Goal: Information Seeking & Learning: Learn about a topic

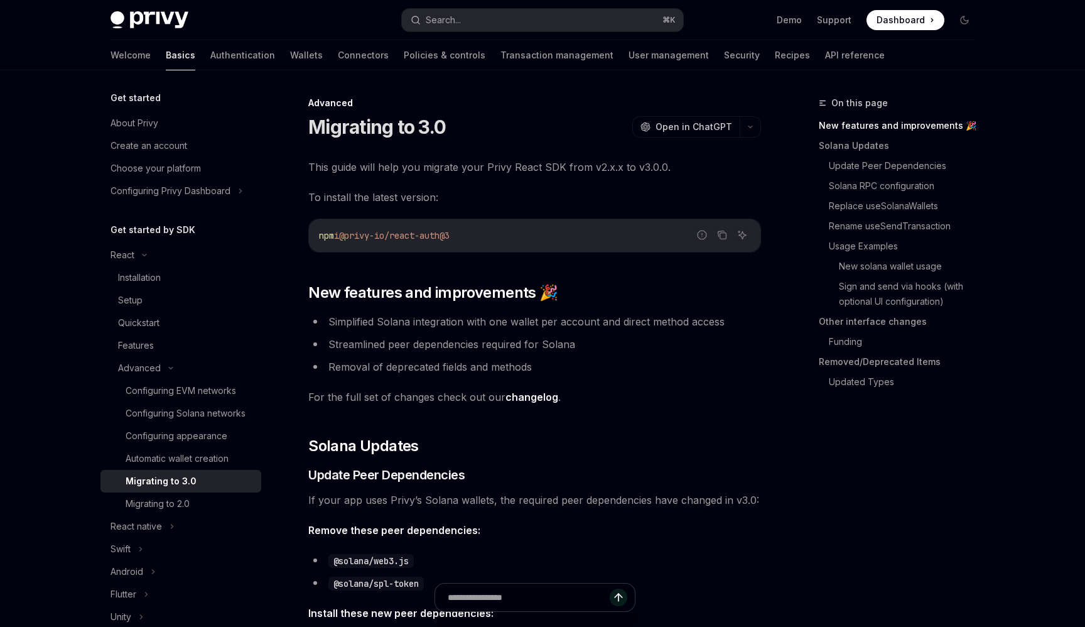
click at [151, 23] on img at bounding box center [150, 20] width 78 height 18
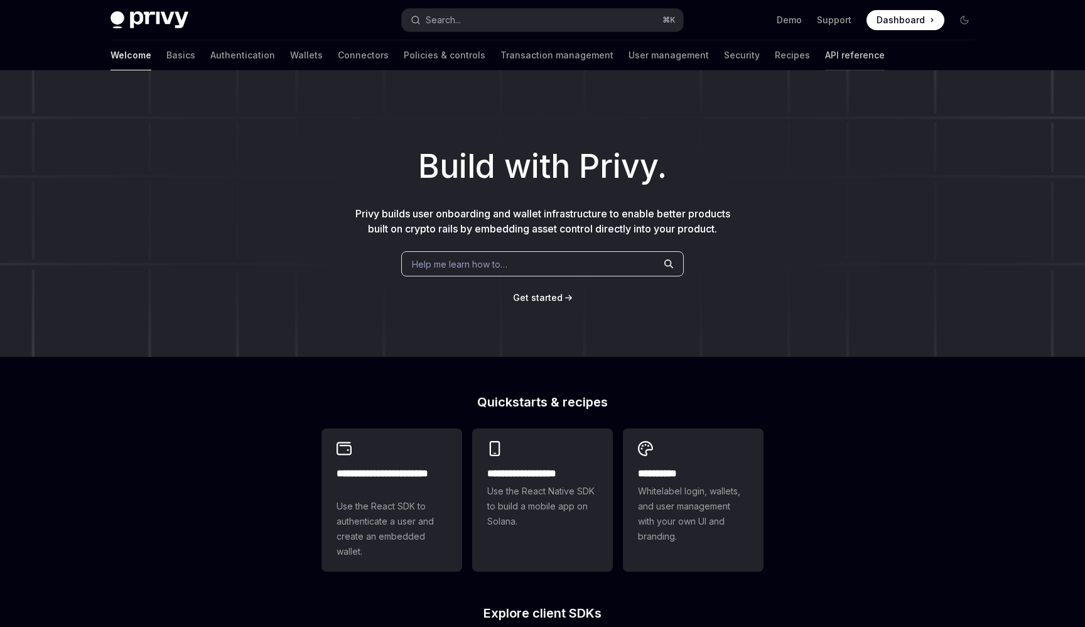
click at [825, 56] on link "API reference" at bounding box center [855, 55] width 60 height 30
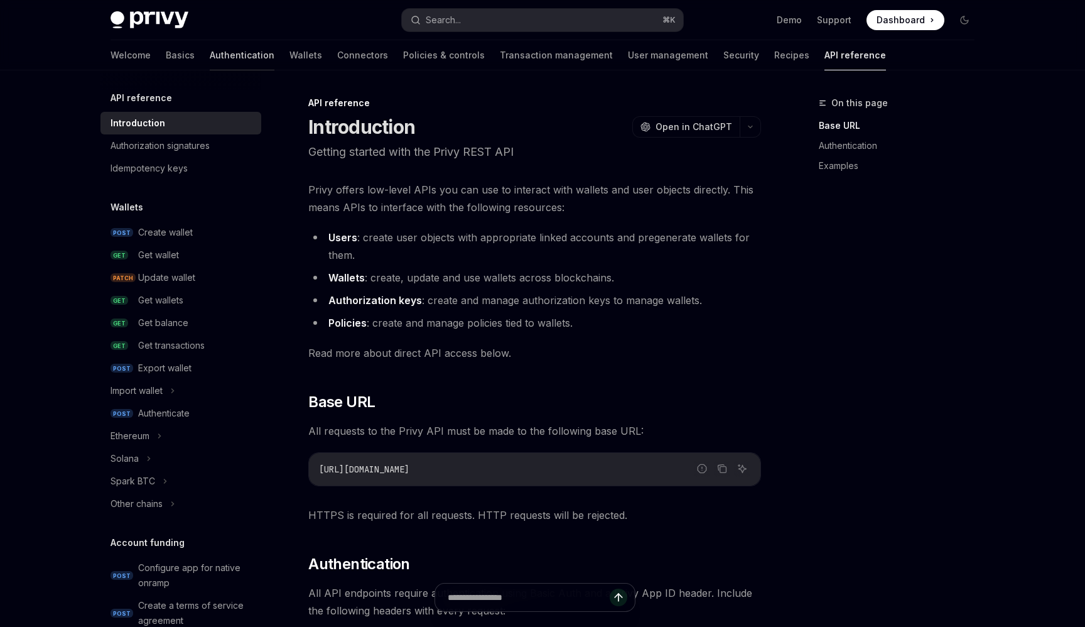
click at [210, 57] on link "Authentication" at bounding box center [242, 55] width 65 height 30
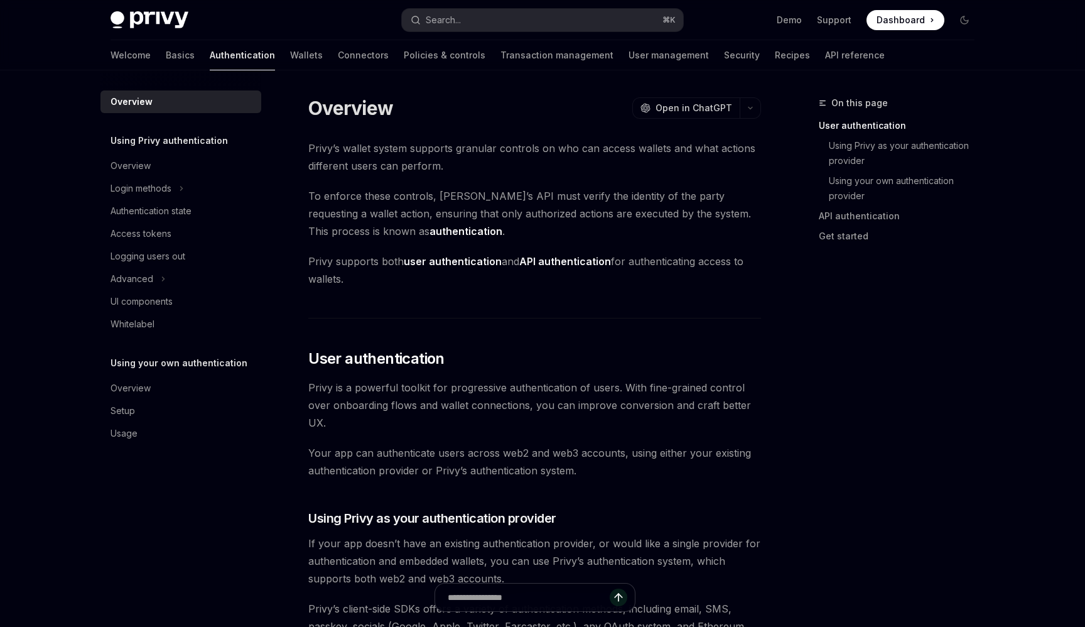
click at [105, 52] on div "Welcome Basics Authentication Wallets Connectors Policies & controls Transactio…" at bounding box center [542, 55] width 925 height 30
click at [166, 54] on link "Basics" at bounding box center [180, 55] width 29 height 30
type textarea "*"
